Goal: Task Accomplishment & Management: Use online tool/utility

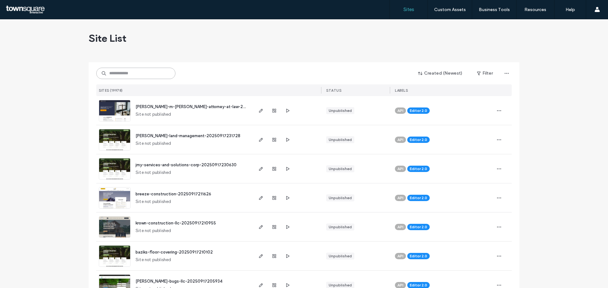
click at [149, 74] on input at bounding box center [135, 73] width 79 height 11
paste input "**********"
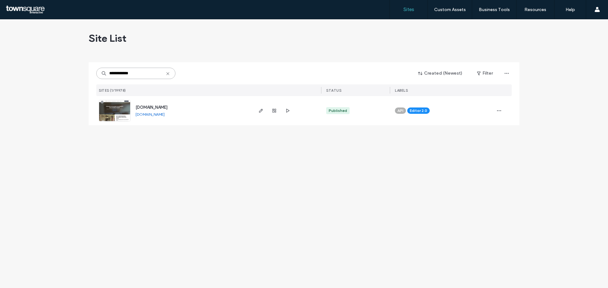
type input "**********"
click at [164, 106] on span "www.ezzellplumbingnc.com" at bounding box center [151, 107] width 32 height 5
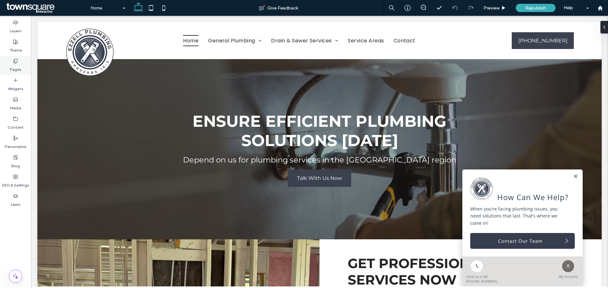
click at [19, 64] on label "Pages" at bounding box center [16, 68] width 12 height 9
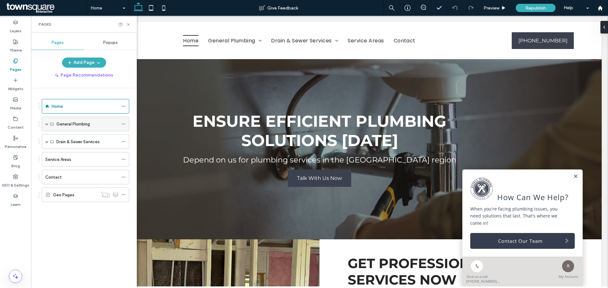
click at [47, 123] on span at bounding box center [46, 124] width 3 height 3
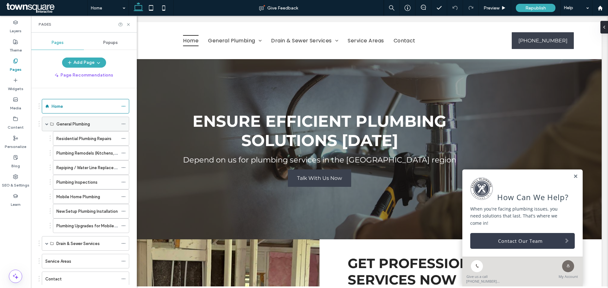
click at [47, 123] on span at bounding box center [46, 124] width 3 height 3
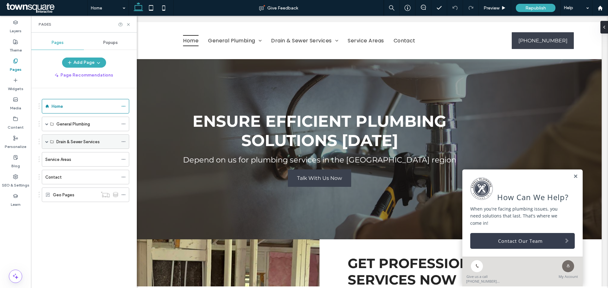
click at [47, 138] on span at bounding box center [46, 142] width 3 height 14
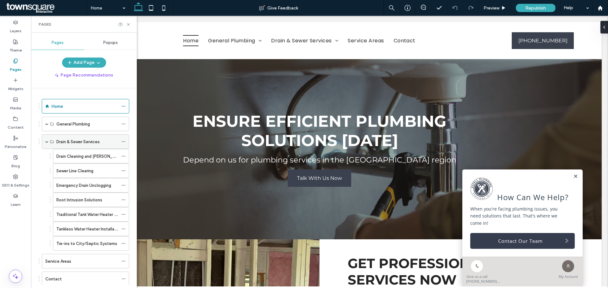
click at [47, 138] on span at bounding box center [46, 142] width 3 height 14
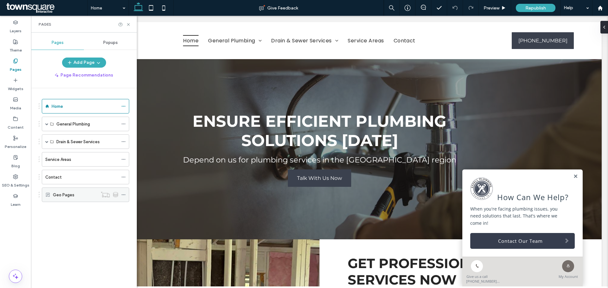
click at [66, 193] on label "Geo Pages" at bounding box center [64, 195] width 22 height 11
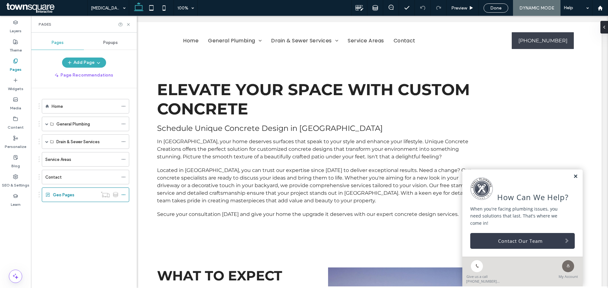
click at [573, 179] on link at bounding box center [575, 176] width 5 height 5
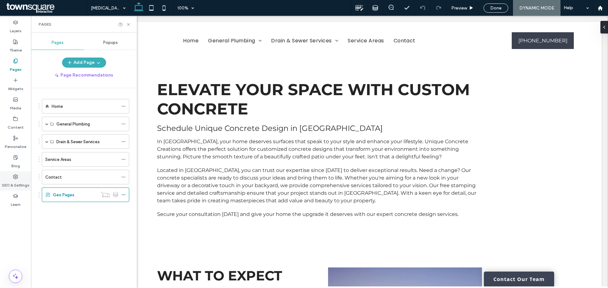
click at [15, 178] on icon at bounding box center [15, 176] width 5 height 5
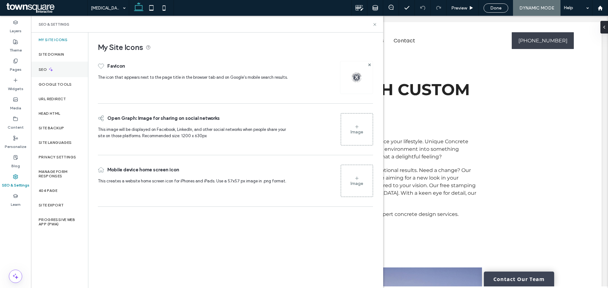
click at [60, 64] on div "SEO" at bounding box center [59, 70] width 57 height 16
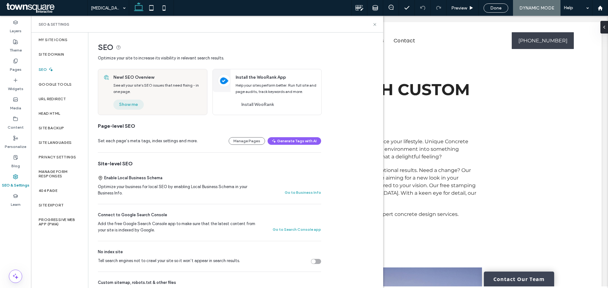
click at [133, 103] on button "Show me" at bounding box center [128, 105] width 30 height 10
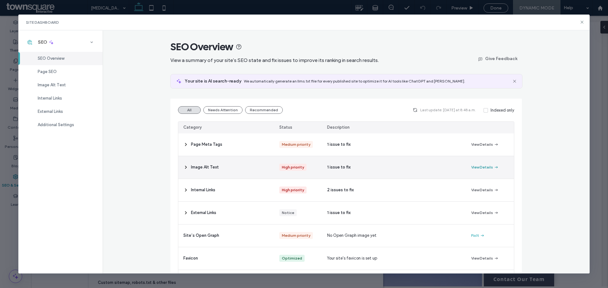
click at [478, 166] on button "View Details" at bounding box center [485, 168] width 28 height 8
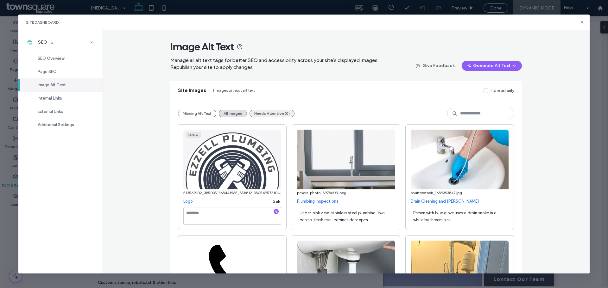
click at [262, 115] on button "Needs Attention (0)" at bounding box center [271, 114] width 45 height 8
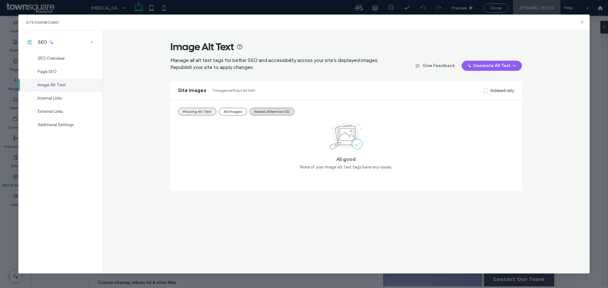
click at [200, 112] on button "Missing Alt Text" at bounding box center [197, 112] width 38 height 8
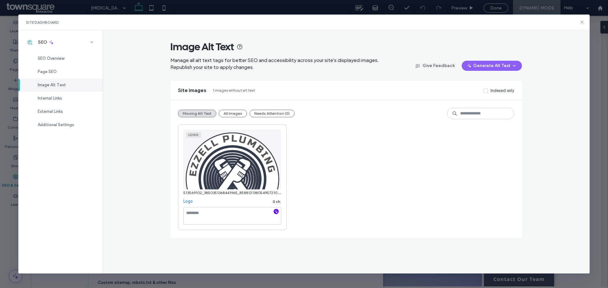
click at [276, 213] on icon "button" at bounding box center [276, 212] width 4 height 4
type textarea "**********"
click at [350, 173] on div "**********" at bounding box center [346, 177] width 336 height 106
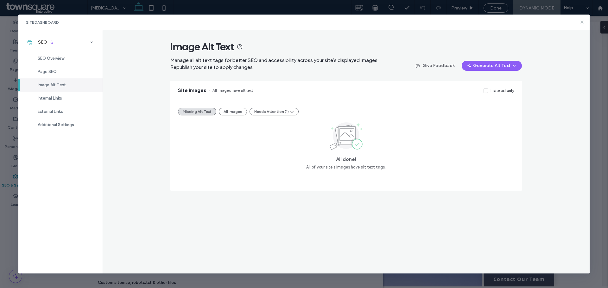
click at [583, 23] on icon at bounding box center [581, 22] width 5 height 5
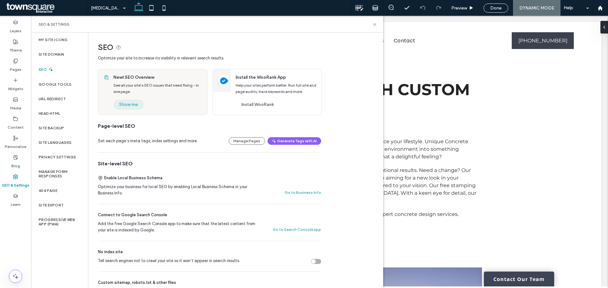
click at [134, 104] on button "Show me" at bounding box center [128, 105] width 30 height 10
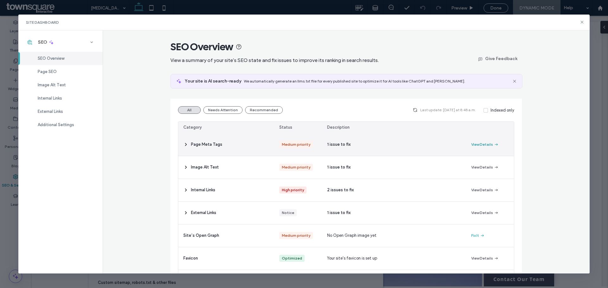
click at [482, 144] on button "View Details" at bounding box center [485, 145] width 28 height 8
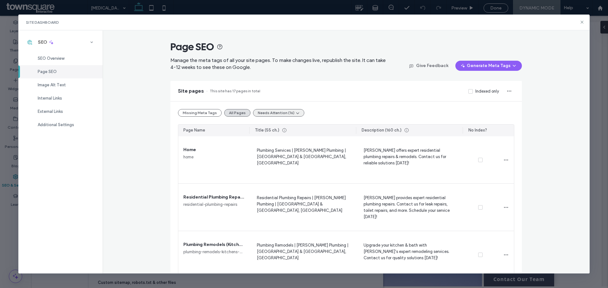
click at [295, 114] on icon "button" at bounding box center [297, 112] width 5 height 5
click at [204, 115] on button "Missing Meta Tags" at bounding box center [200, 113] width 44 height 8
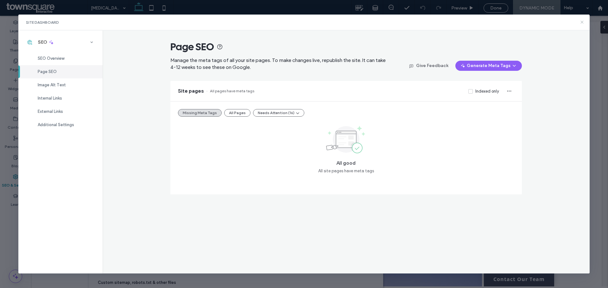
click at [583, 21] on icon at bounding box center [581, 22] width 5 height 5
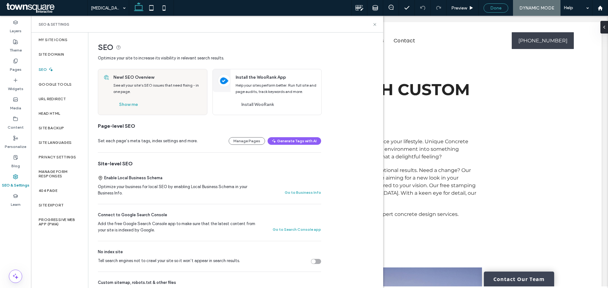
click at [486, 9] on div "Done" at bounding box center [496, 7] width 24 height 5
